Goal: Information Seeking & Learning: Find specific fact

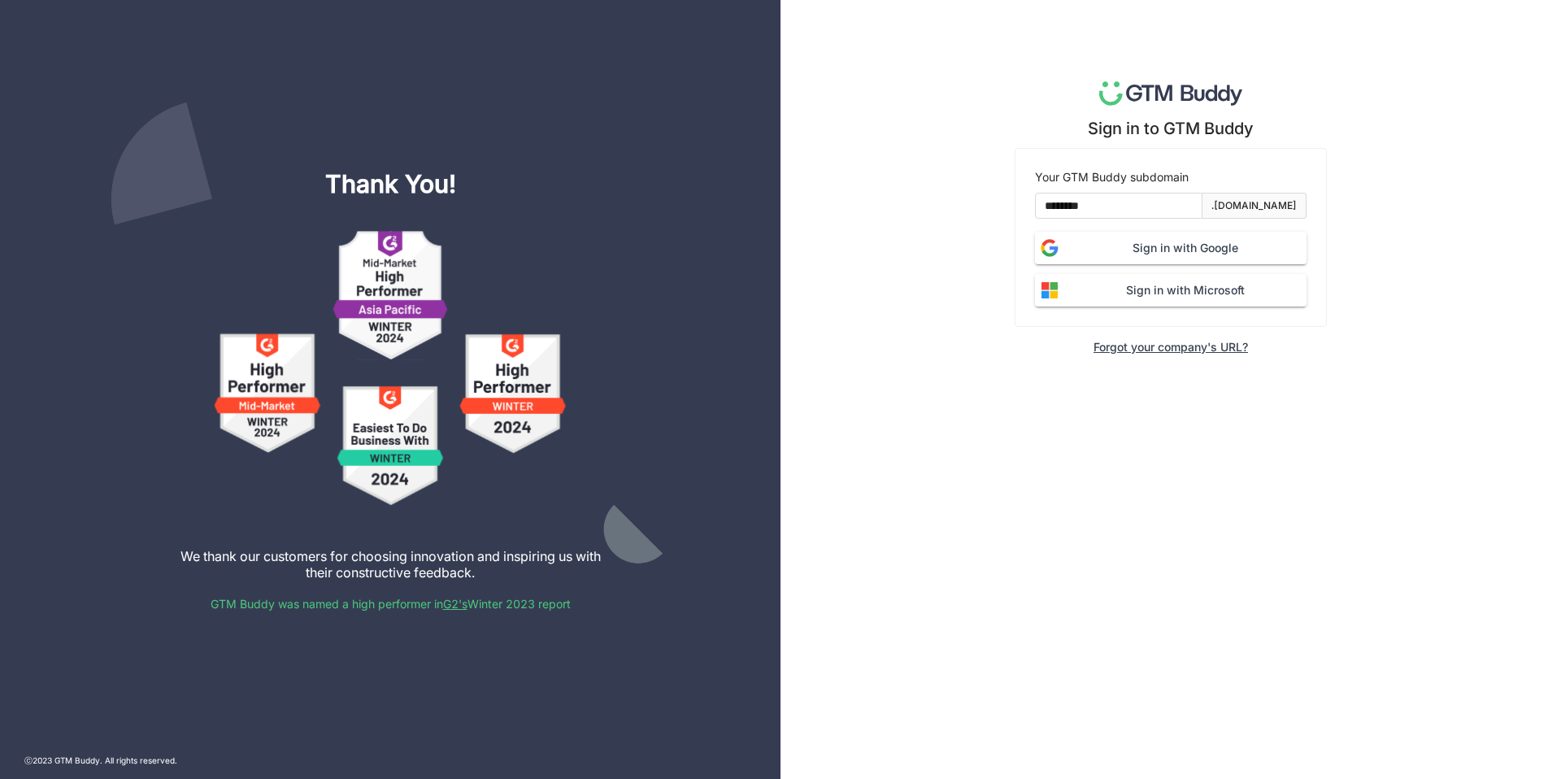
click at [1069, 240] on span "Sign in with Google" at bounding box center [1185, 248] width 242 height 18
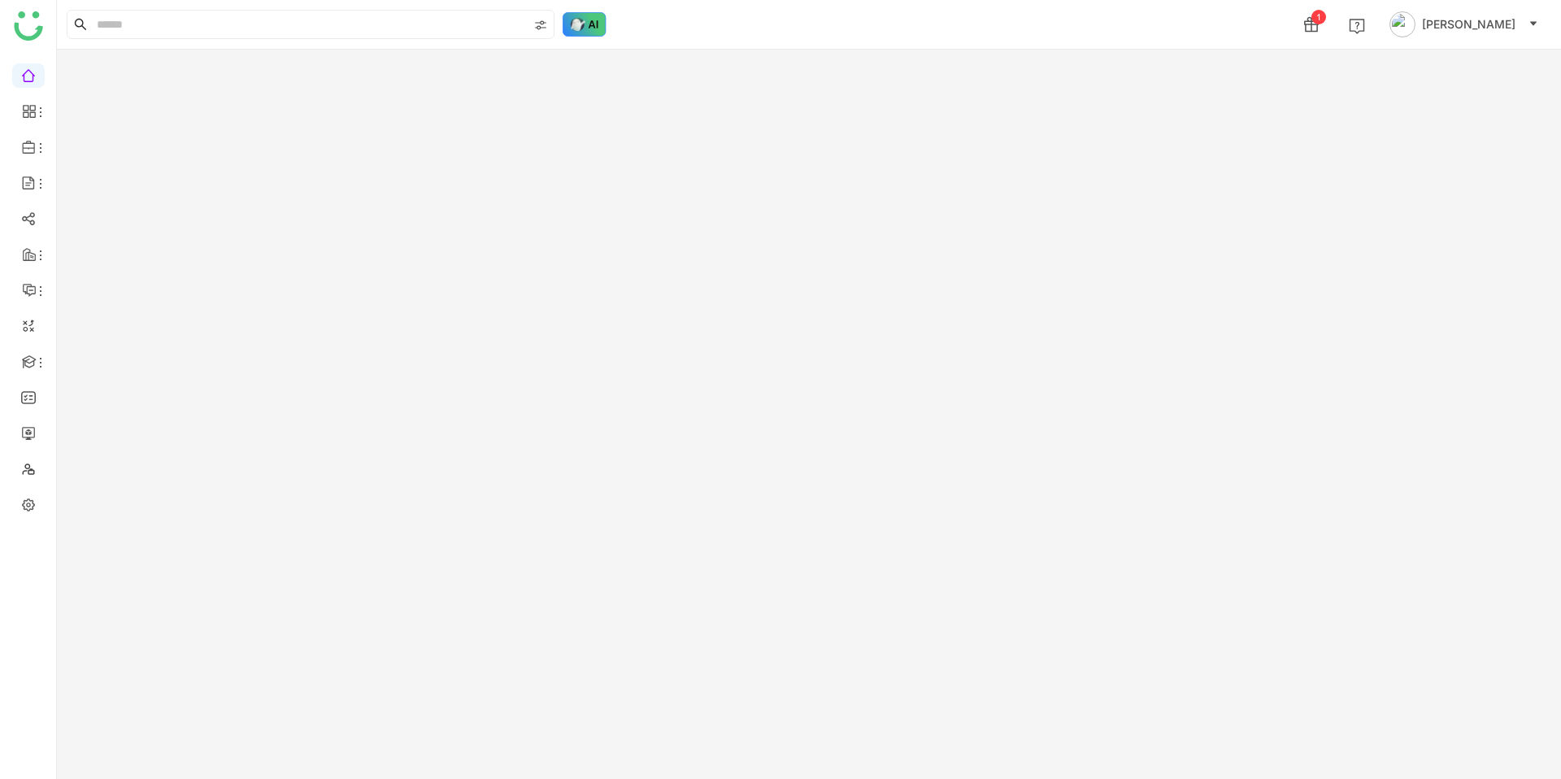
click at [585, 33] on img at bounding box center [585, 24] width 44 height 24
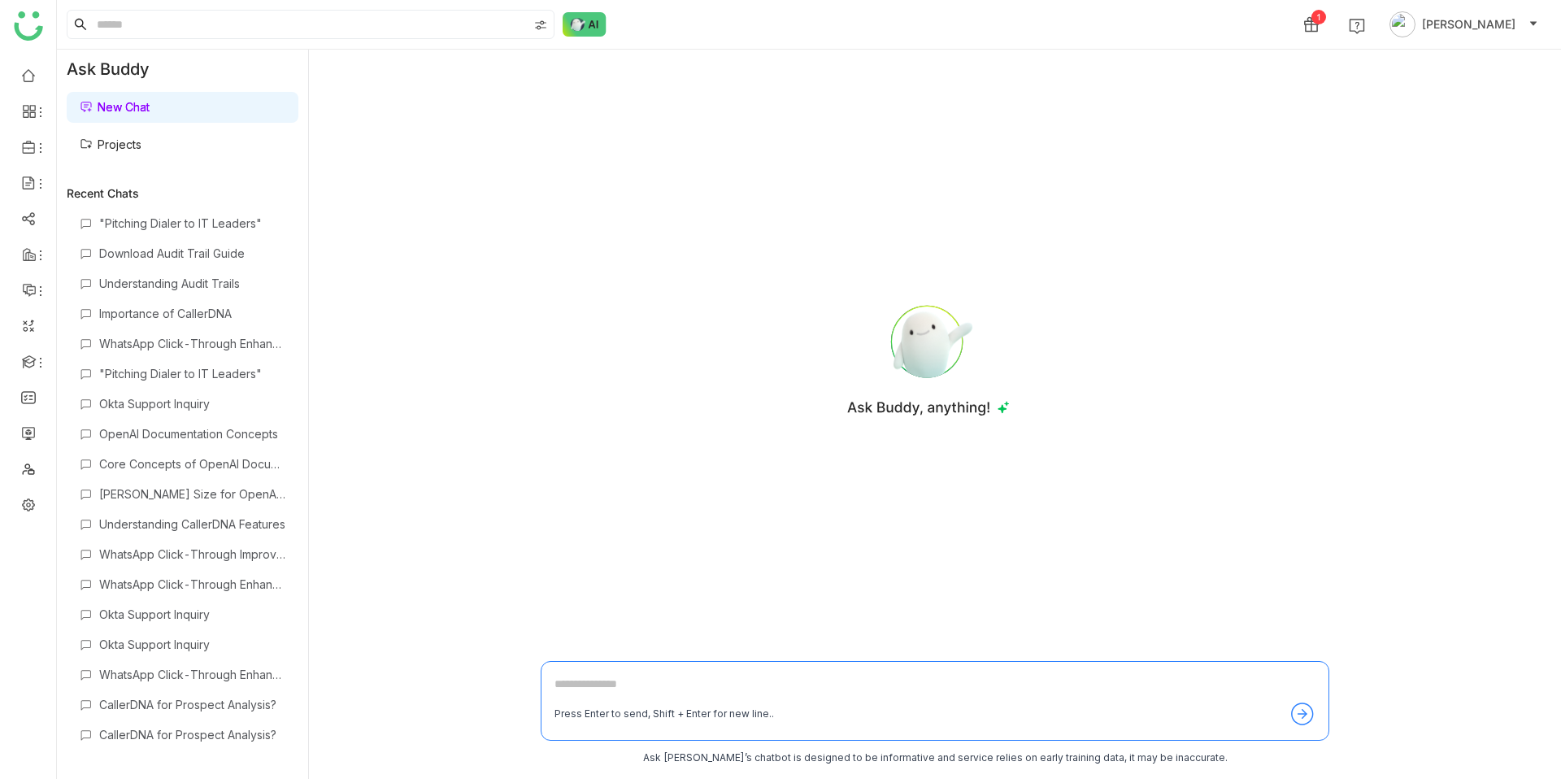
click at [141, 139] on link "Projects" at bounding box center [111, 144] width 62 height 14
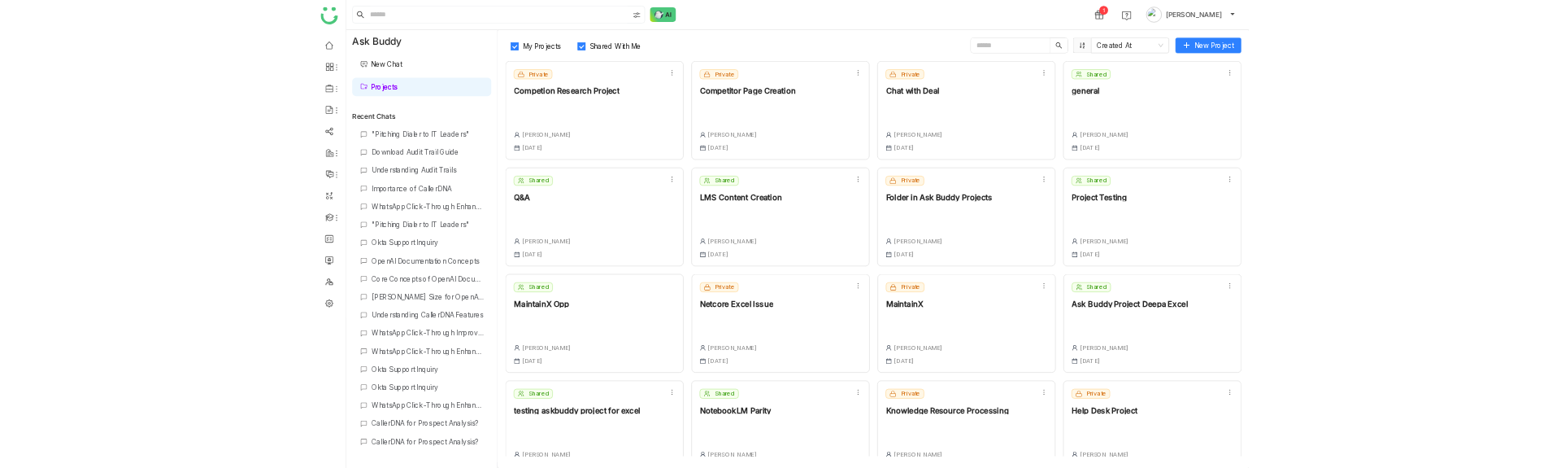
scroll to position [38, 0]
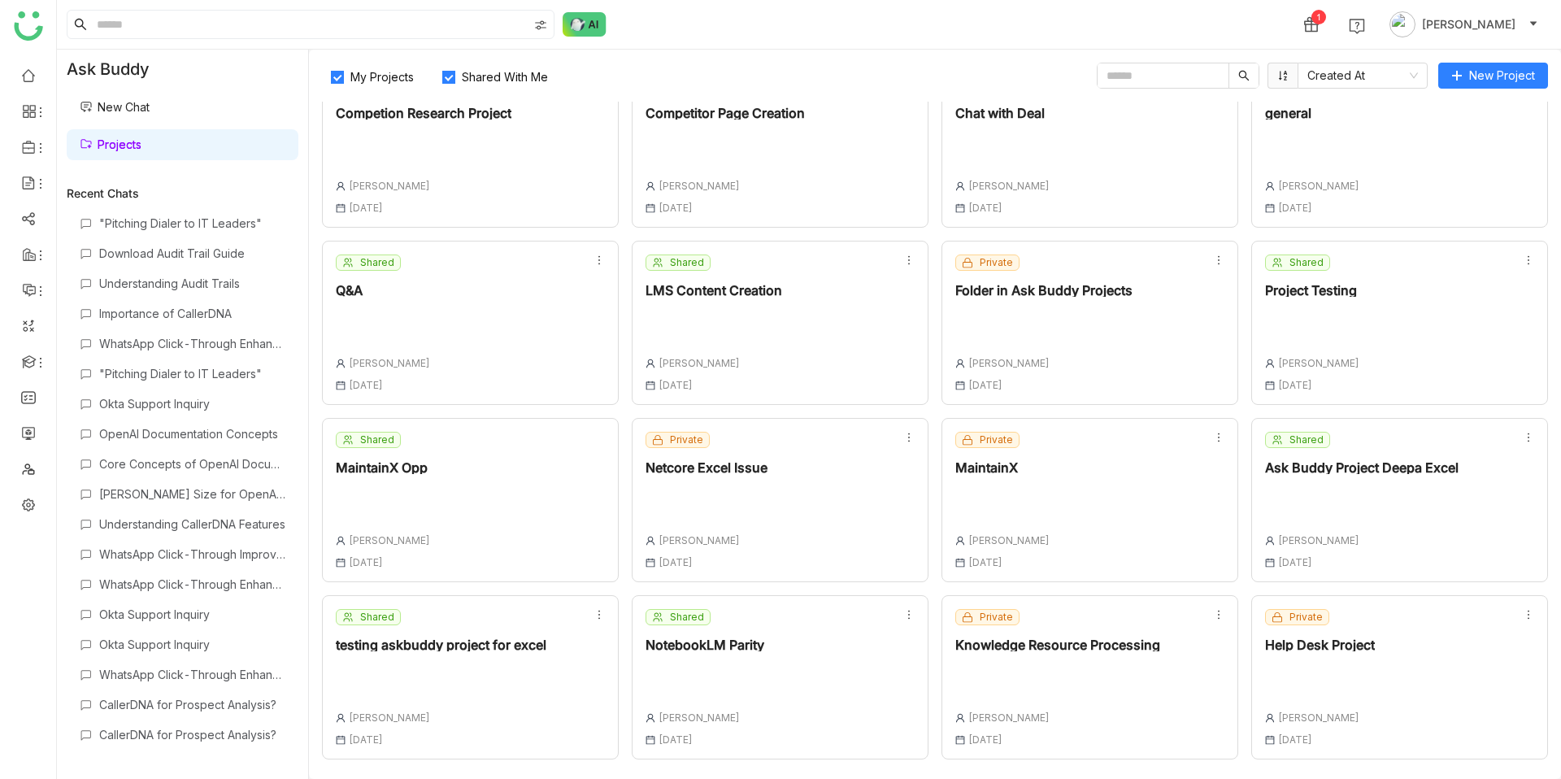
click at [1329, 702] on div "Private Help Desk Project [PERSON_NAME] [DATE]" at bounding box center [1320, 677] width 110 height 137
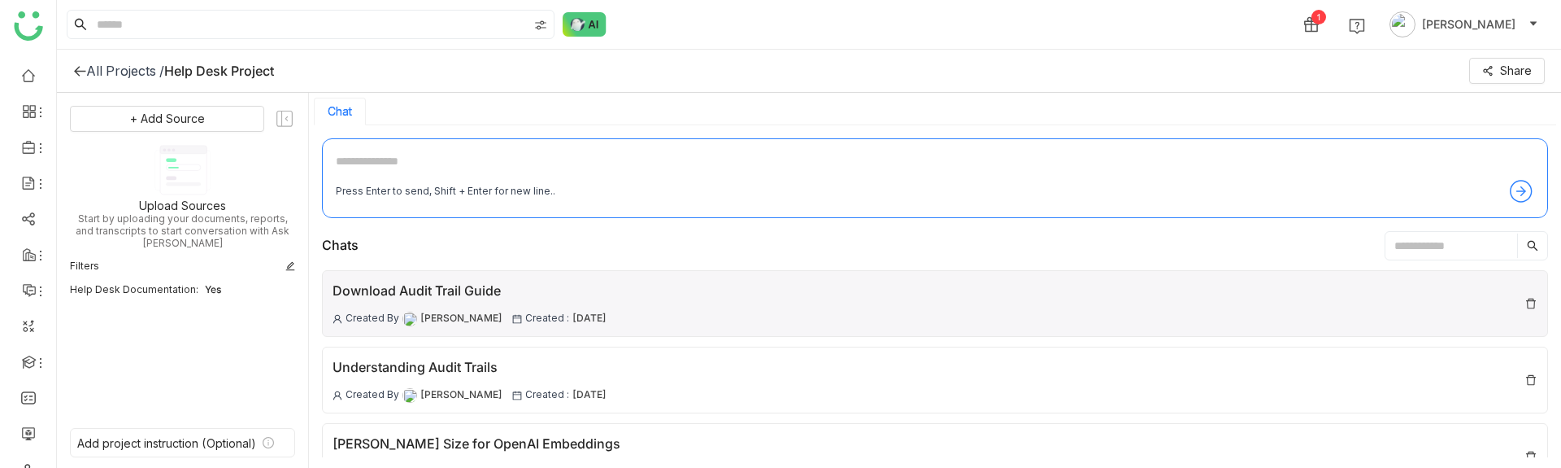
click at [588, 297] on div "Download Audit Trail Guide" at bounding box center [470, 291] width 274 height 20
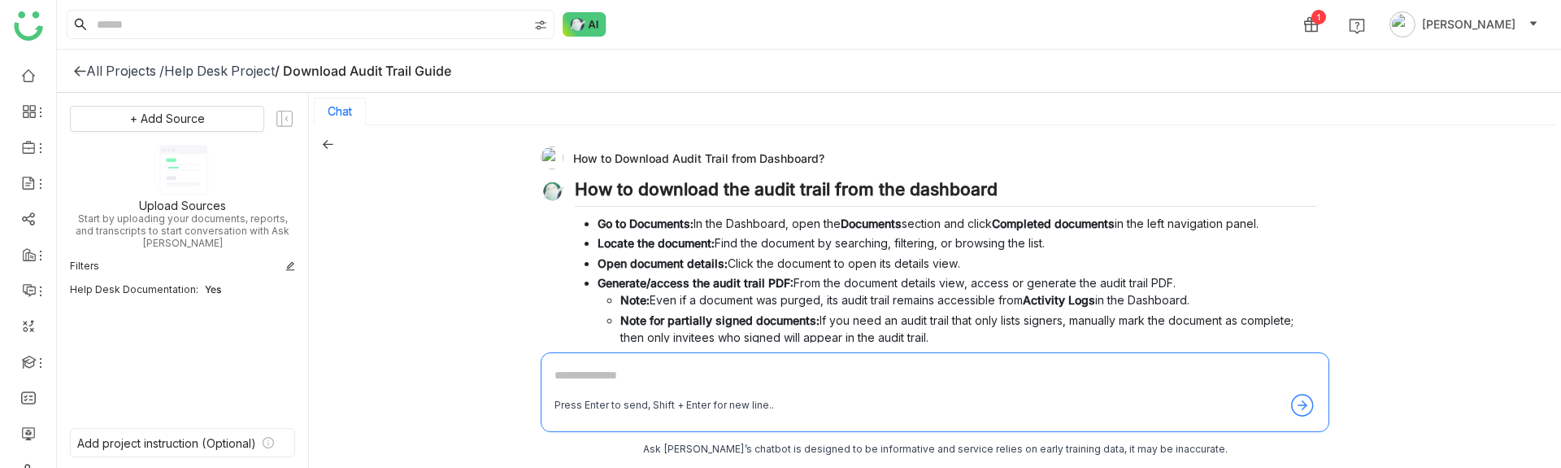
scroll to position [183, 0]
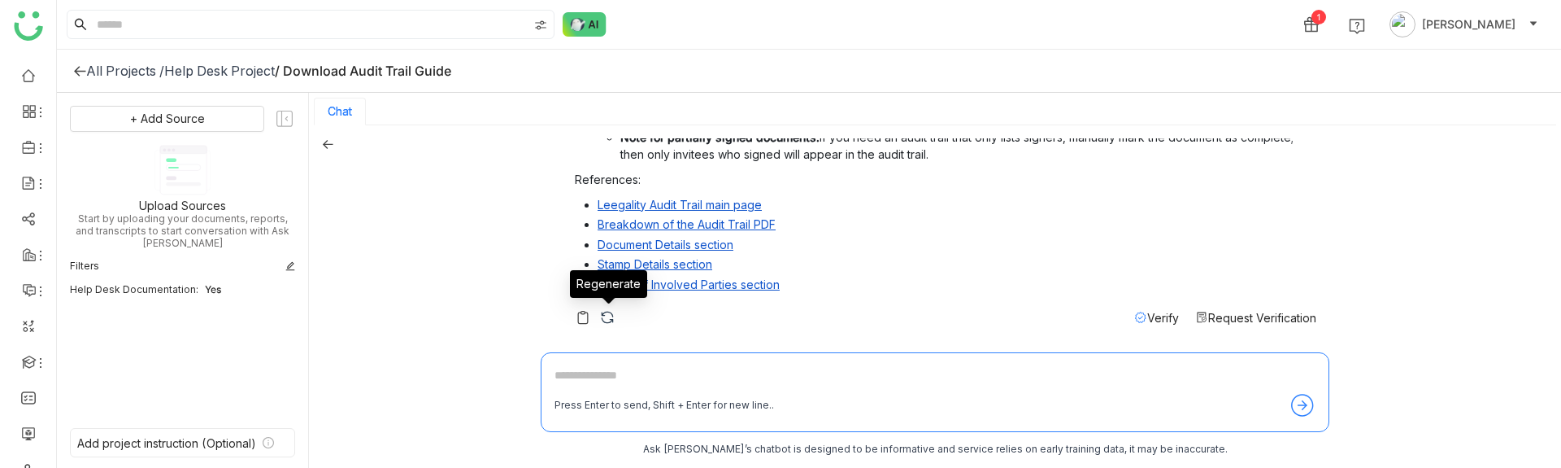
click at [604, 317] on img at bounding box center [607, 317] width 16 height 16
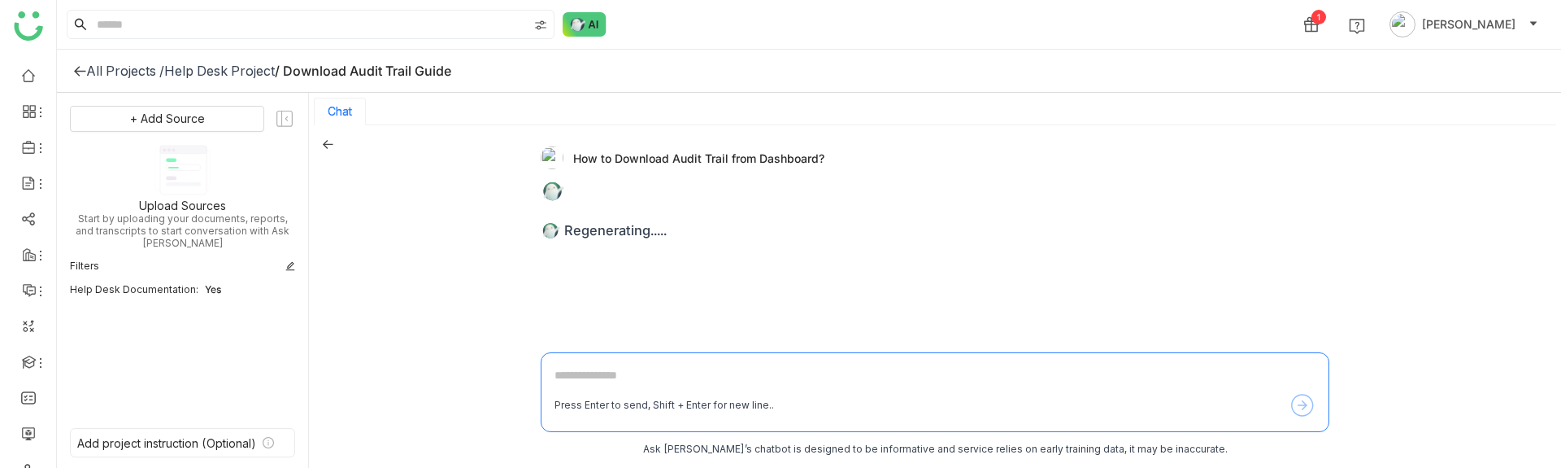
scroll to position [0, 0]
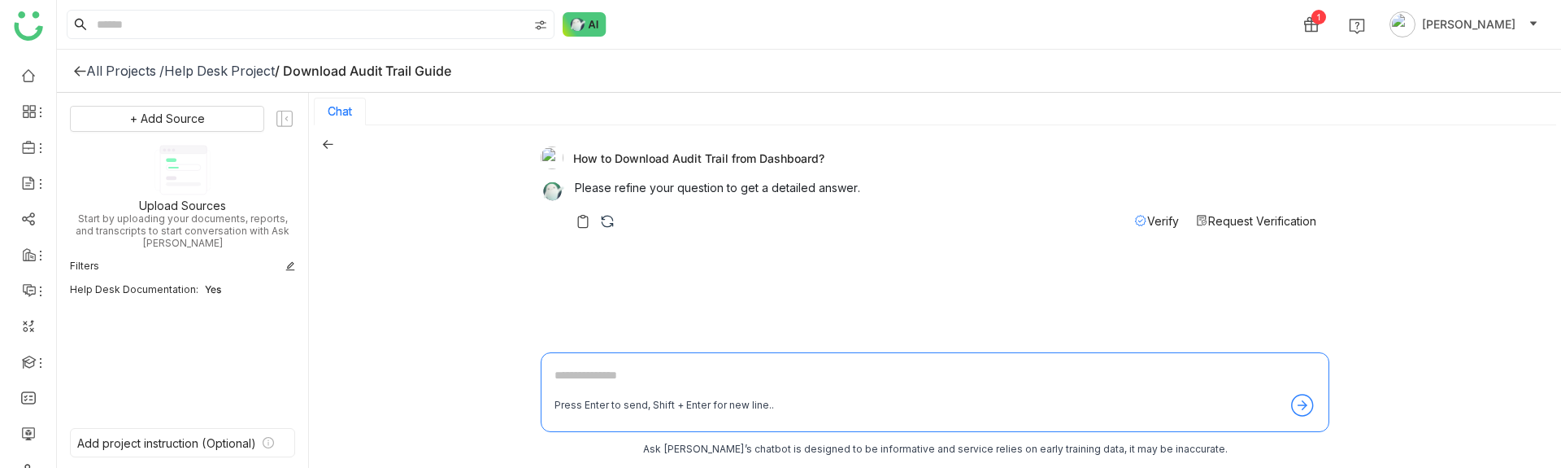
click at [656, 398] on div "Press Enter to send, Shift + Enter for new line.." at bounding box center [665, 405] width 220 height 15
click at [657, 385] on textarea at bounding box center [935, 379] width 761 height 26
click at [761, 377] on textarea "**********" at bounding box center [935, 379] width 761 height 26
type textarea "**********"
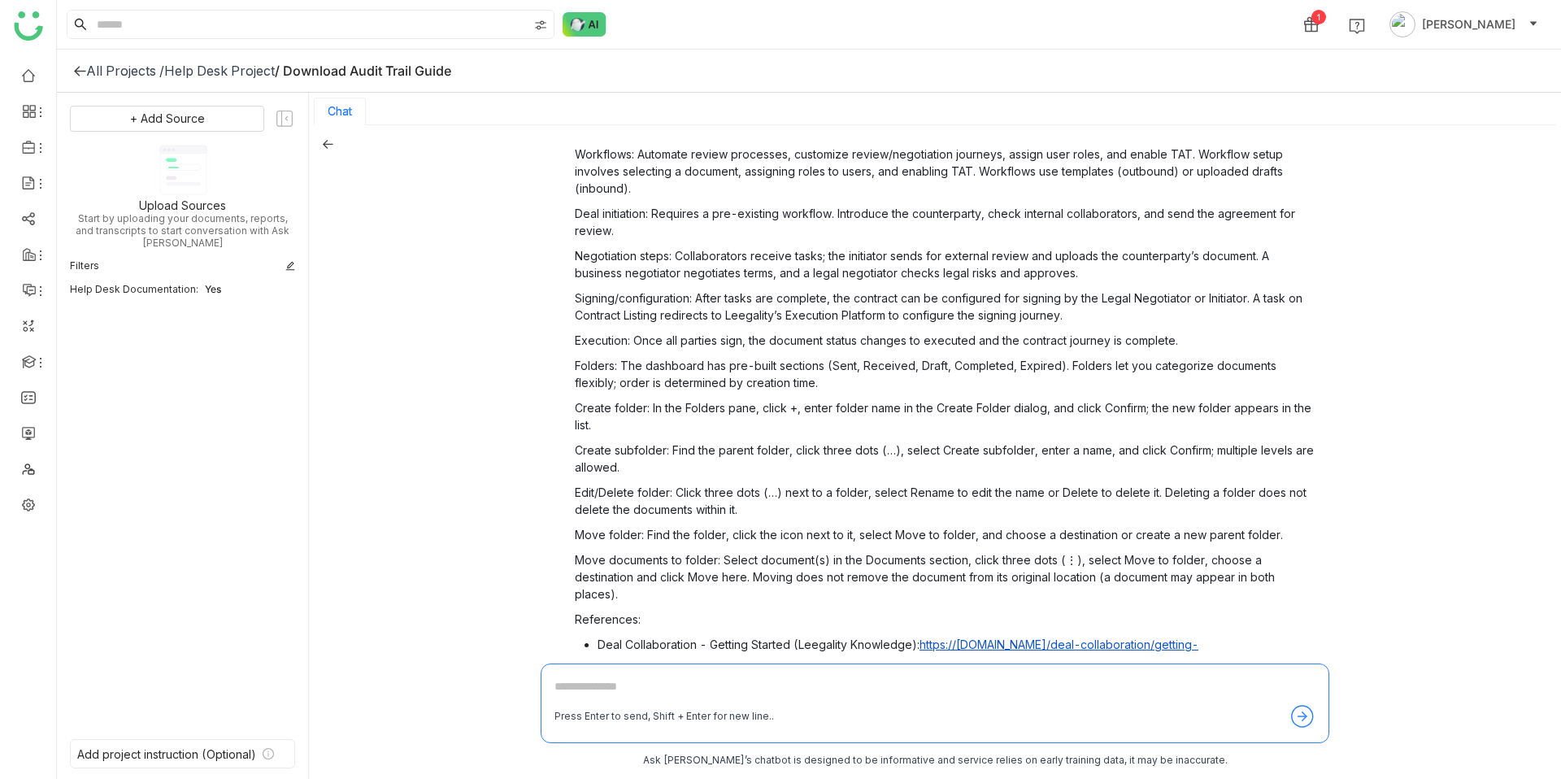
scroll to position [506, 0]
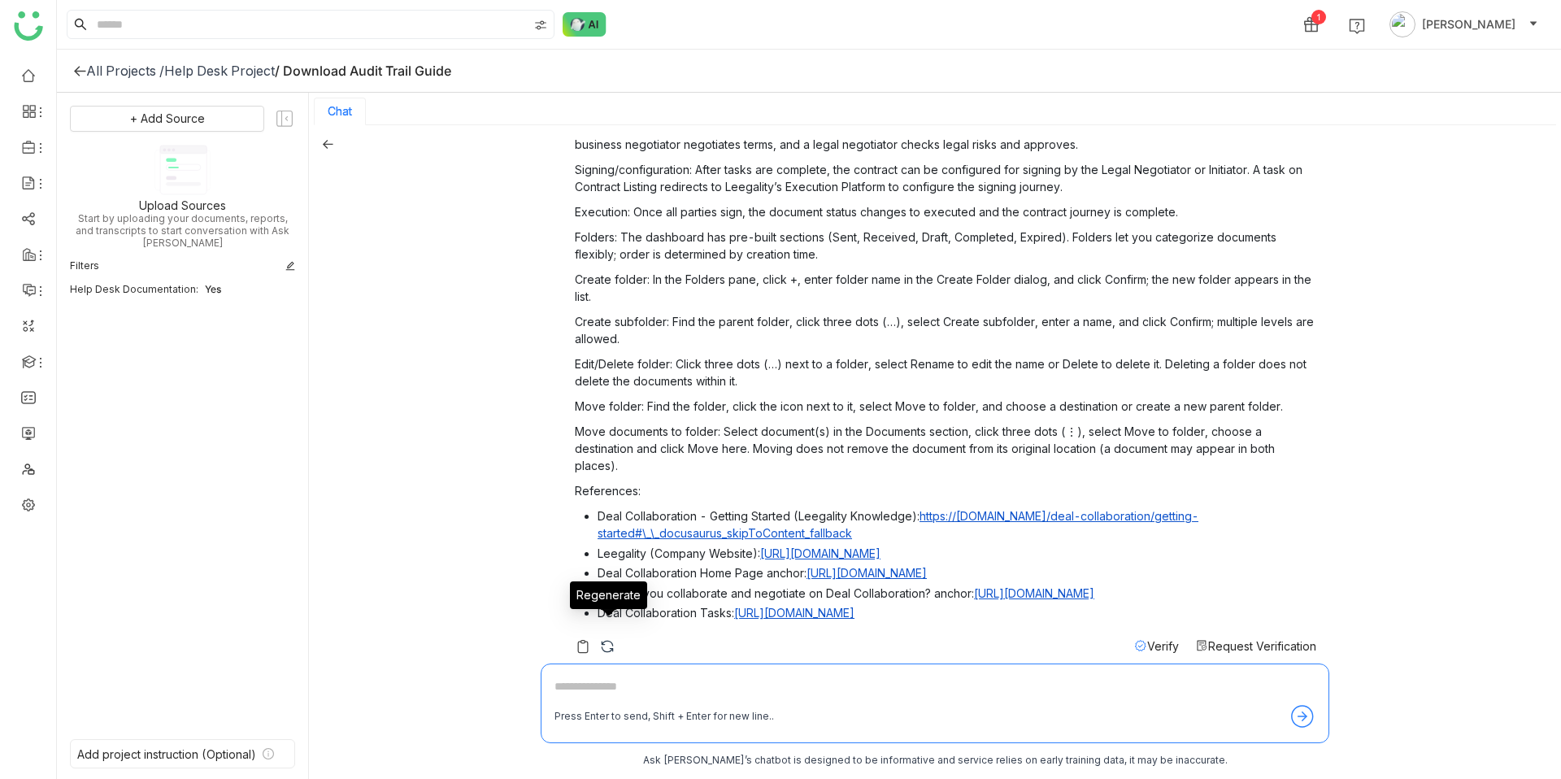
click at [606, 638] on img at bounding box center [607, 646] width 16 height 16
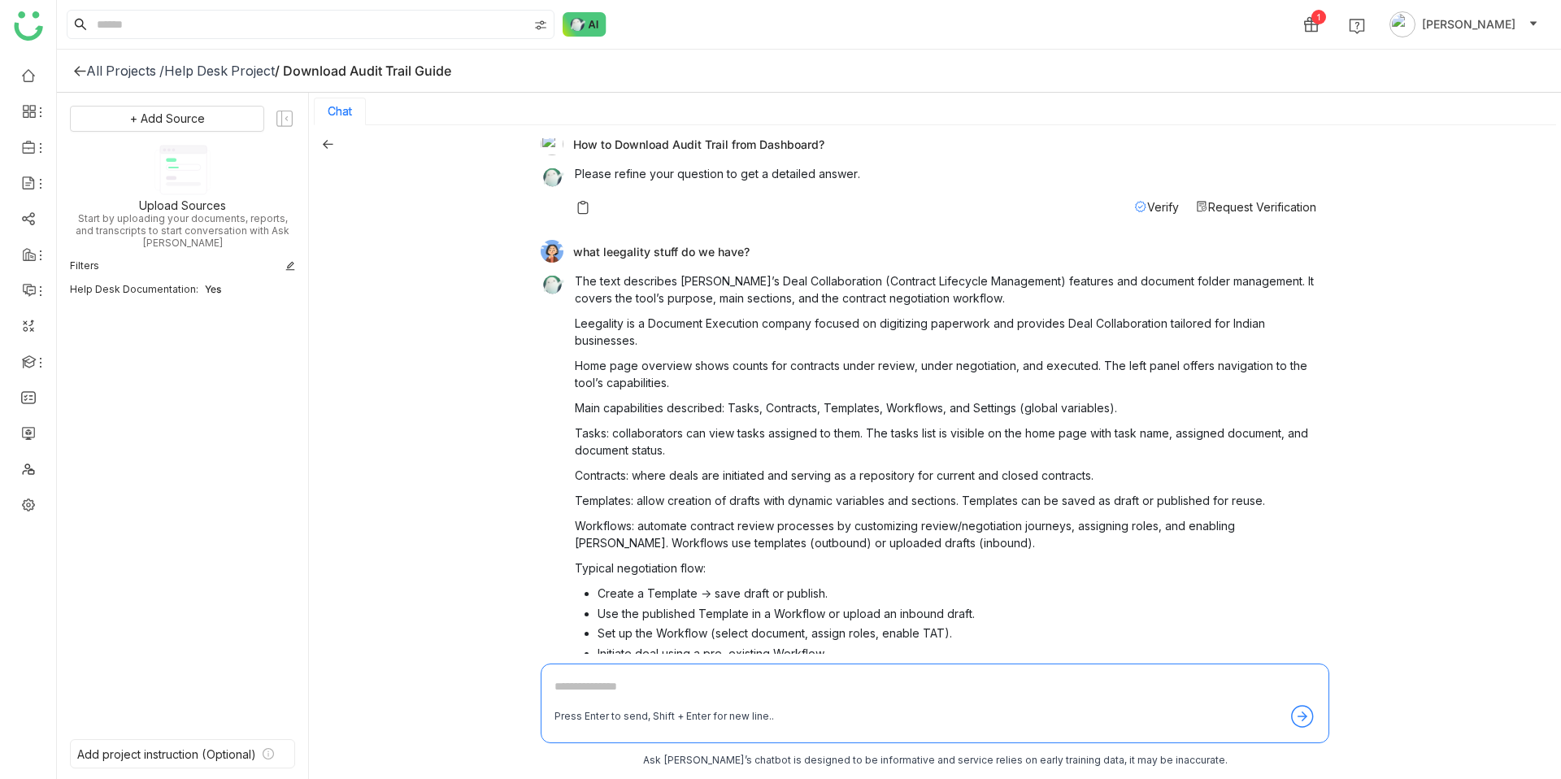
scroll to position [0, 0]
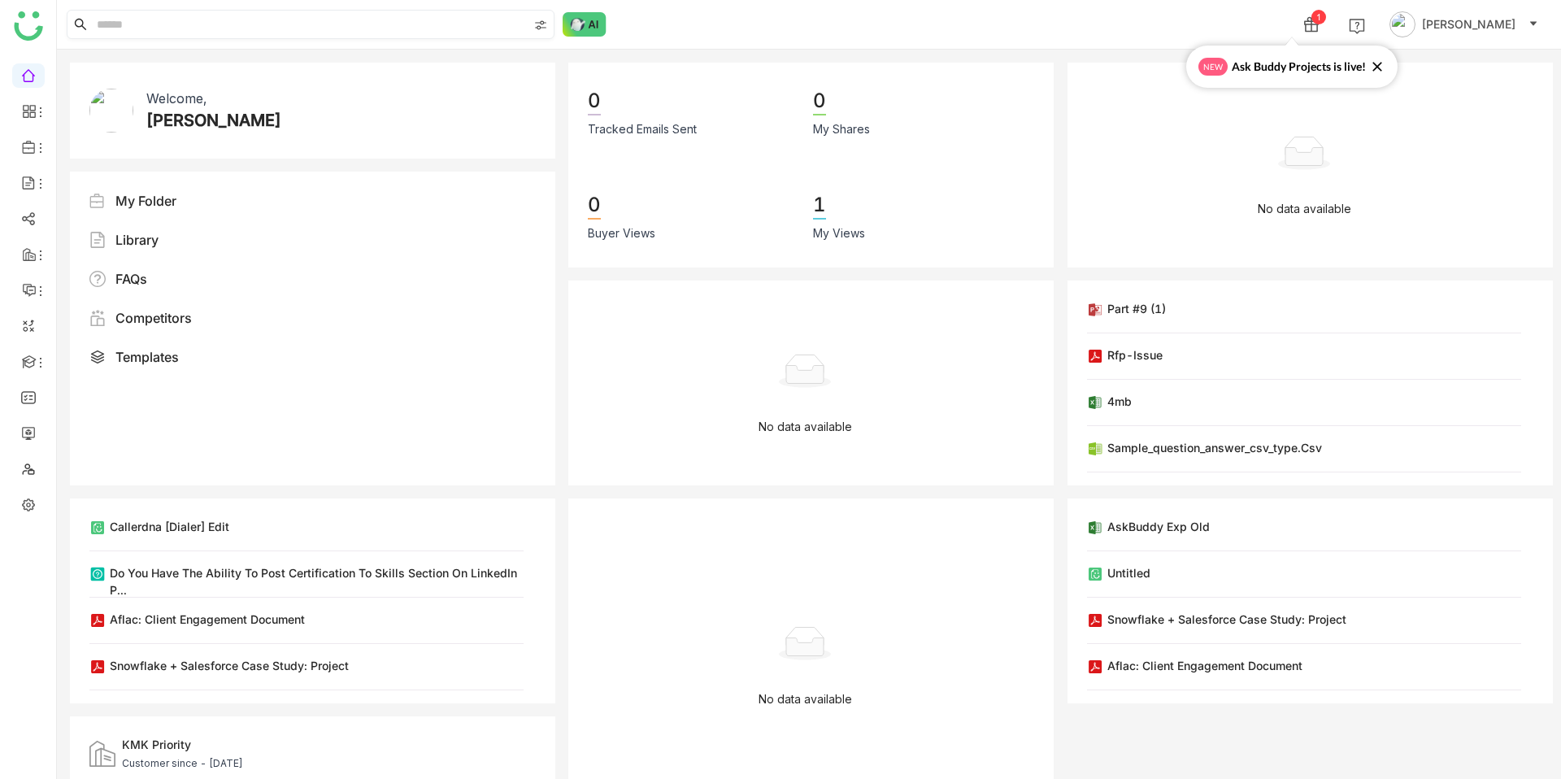
click at [375, 29] on input at bounding box center [311, 25] width 434 height 28
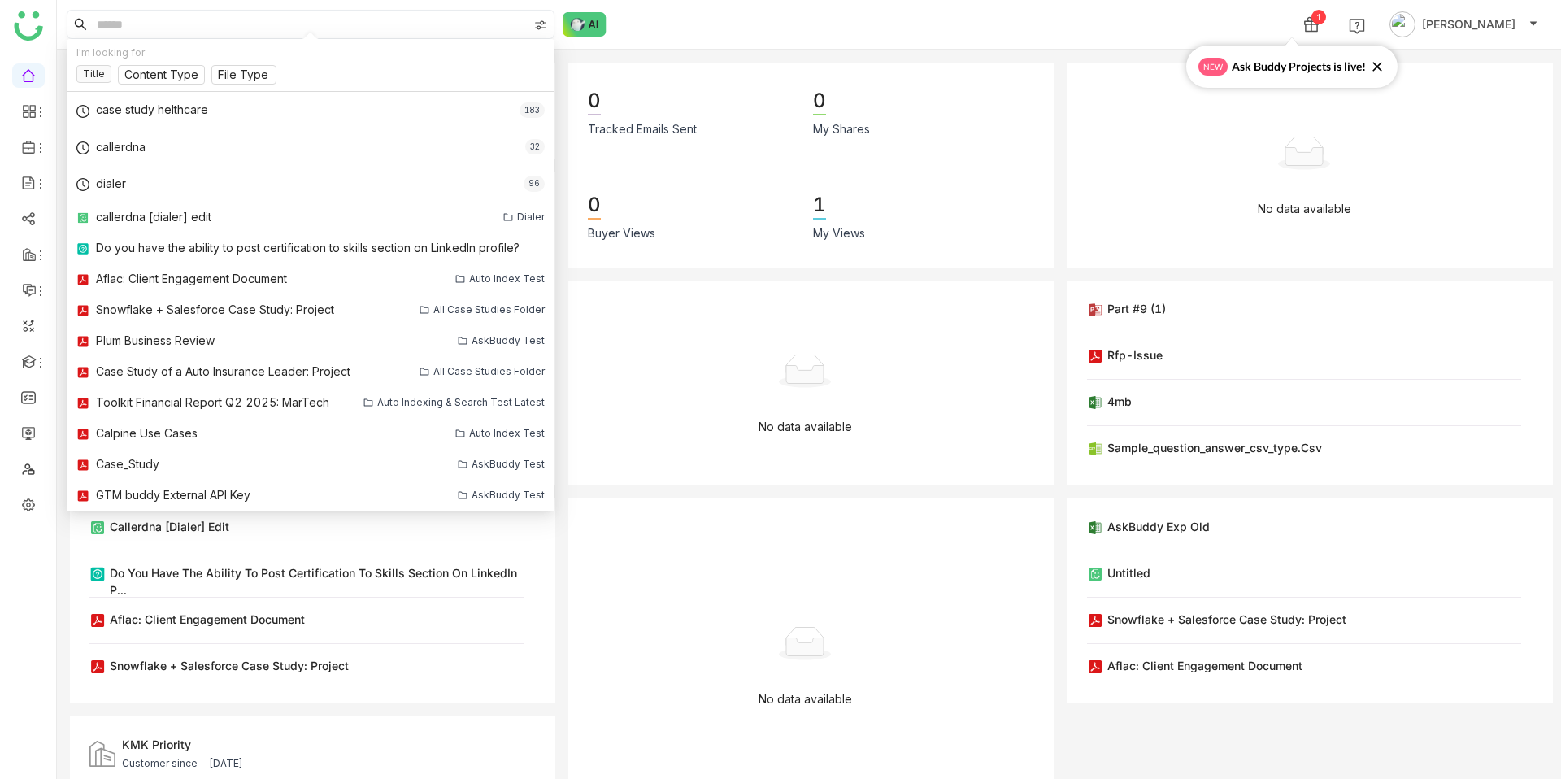
type input "*"
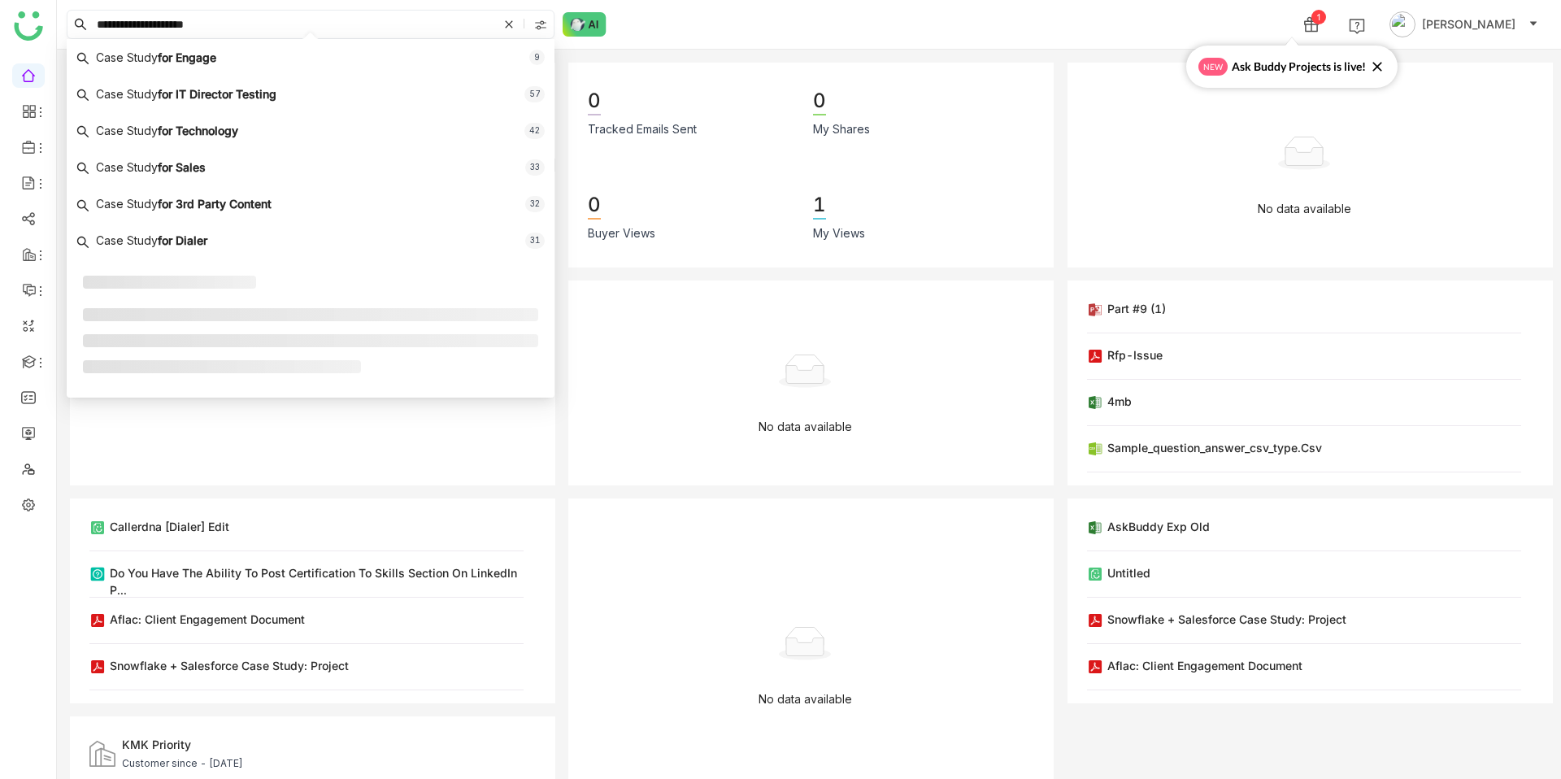
type input "**********"
